Goal: Task Accomplishment & Management: Complete application form

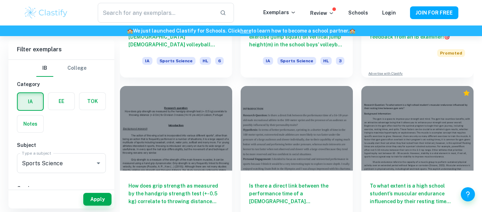
scroll to position [276, 0]
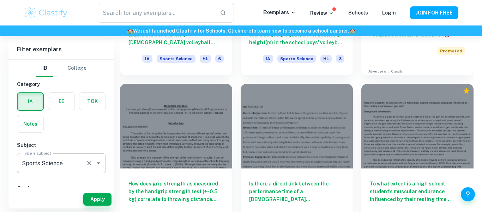
click at [96, 162] on icon "Open" at bounding box center [98, 163] width 8 height 8
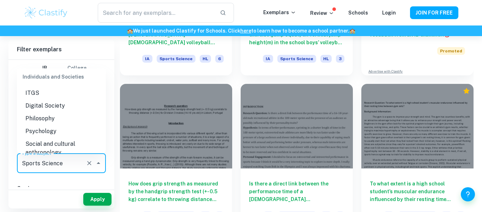
scroll to position [772, 0]
click at [90, 163] on icon "Clear" at bounding box center [89, 163] width 4 height 4
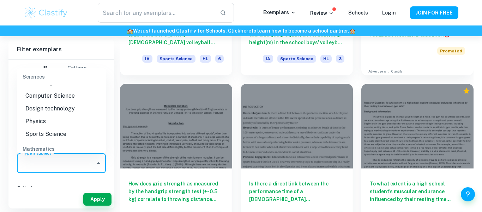
scroll to position [894, 0]
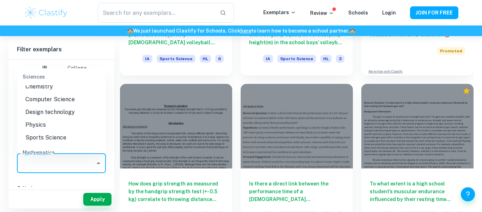
click at [67, 131] on li "Sports Science" at bounding box center [61, 137] width 89 height 13
type input "Sports Science"
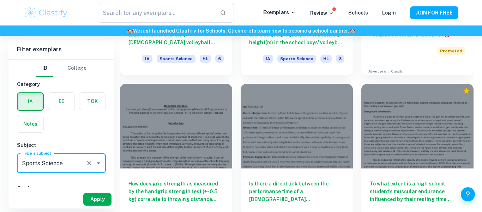
click at [99, 198] on button "Apply" at bounding box center [97, 198] width 28 height 13
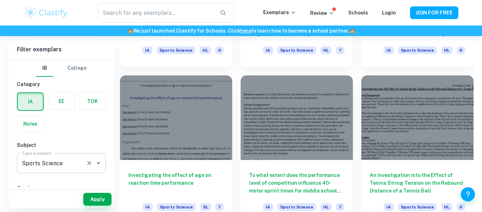
scroll to position [910, 0]
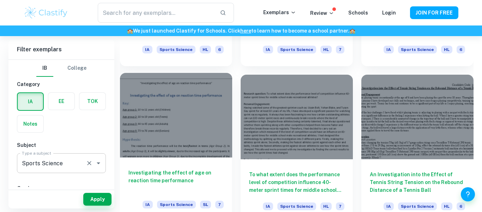
click at [172, 135] on div at bounding box center [176, 115] width 112 height 84
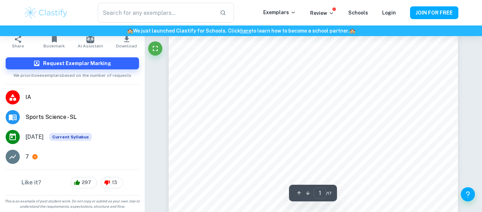
scroll to position [162, 0]
click at [22, 157] on li "7" at bounding box center [72, 157] width 145 height 20
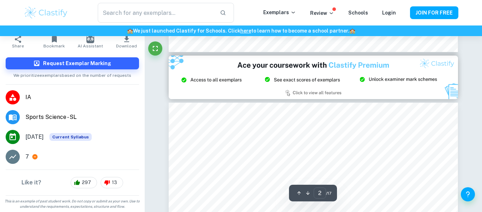
type input "3"
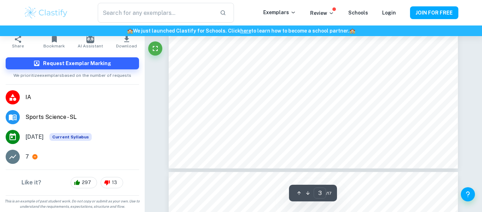
scroll to position [1206, 0]
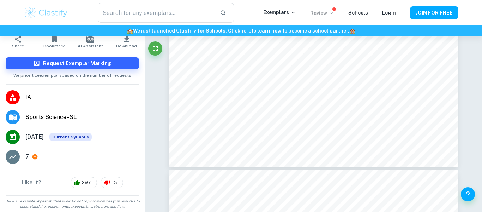
click at [329, 14] on p "Review" at bounding box center [322, 13] width 24 height 8
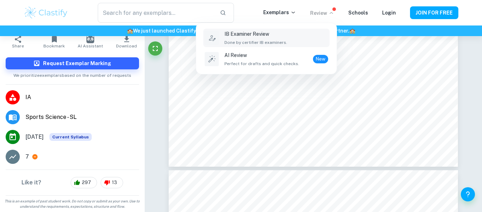
click at [302, 32] on div "IB Examiner Review Done by certifier IB examiners." at bounding box center [277, 38] width 104 height 16
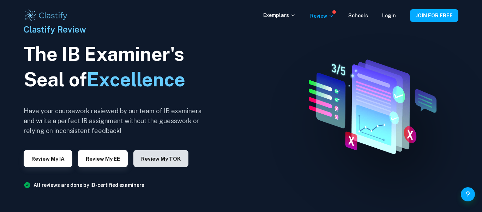
click at [164, 157] on button "Review my TOK" at bounding box center [160, 158] width 55 height 17
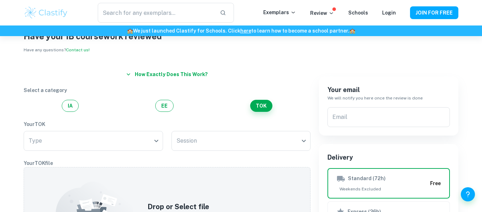
scroll to position [27, 0]
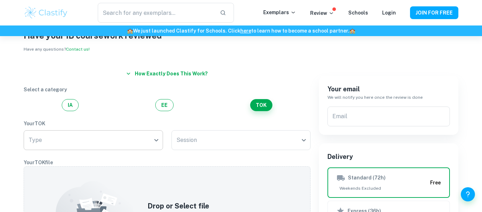
click at [149, 139] on body "We value your privacy We use cookies to enhance your browsing experience, serve…" at bounding box center [241, 115] width 482 height 212
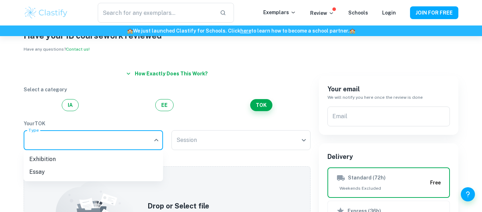
click at [133, 158] on li "Exhibition" at bounding box center [93, 159] width 139 height 13
type input "Exhibition"
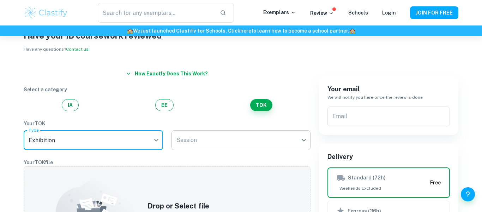
click at [196, 140] on body "We value your privacy We use cookies to enhance your browsing experience, serve…" at bounding box center [241, 115] width 482 height 212
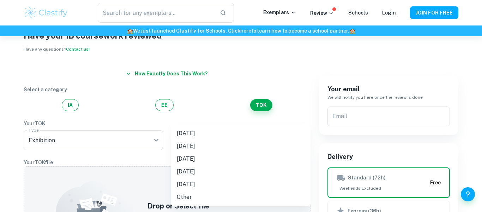
click at [201, 130] on li "[DATE]" at bounding box center [240, 133] width 139 height 13
type input "M25"
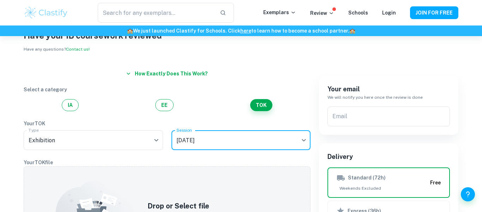
click at [206, 106] on div "IA EE TOK" at bounding box center [167, 105] width 287 height 12
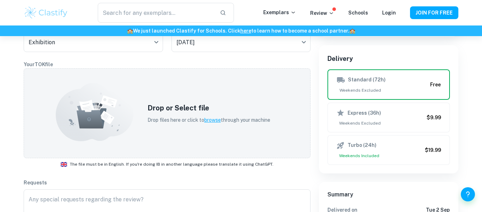
scroll to position [123, 0]
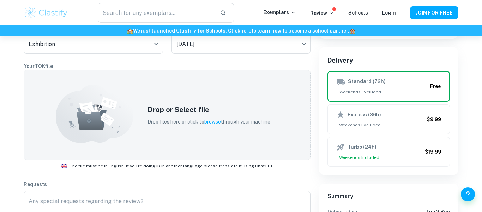
click at [206, 106] on h5 "Drop or Select file" at bounding box center [209, 109] width 123 height 11
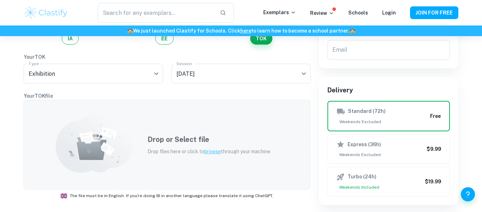
scroll to position [90, 0]
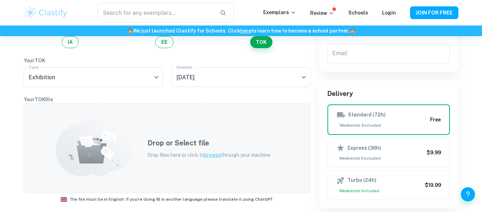
click at [226, 119] on div "Drop or Select file Drop files here or click to browse through your machine" at bounding box center [167, 148] width 287 height 90
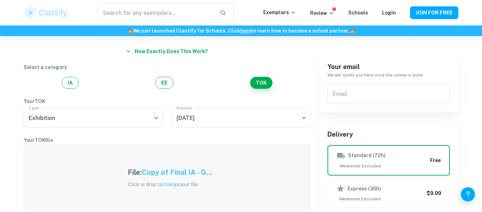
scroll to position [47, 0]
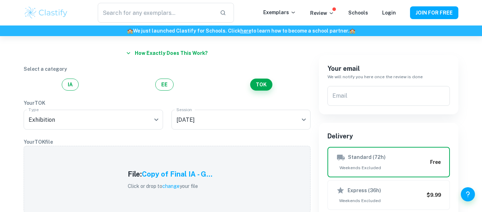
click at [192, 52] on button "How exactly does this work?" at bounding box center [167, 53] width 87 height 13
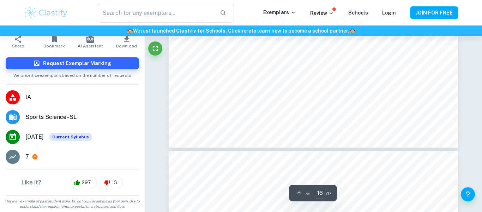
scroll to position [6593, 0]
type input "17"
